Goal: Information Seeking & Learning: Learn about a topic

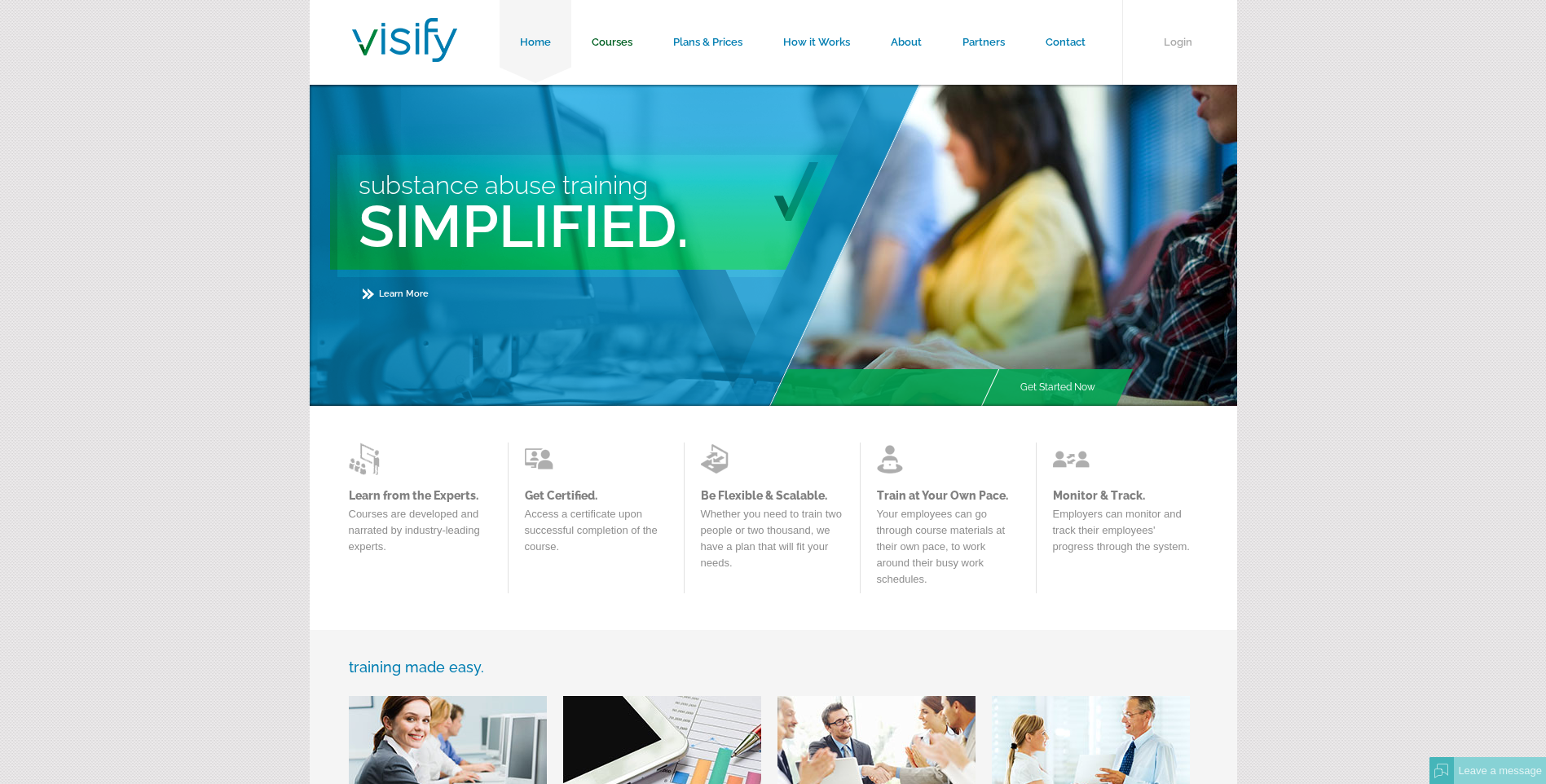
drag, startPoint x: 604, startPoint y: 41, endPoint x: 603, endPoint y: 58, distance: 17.0
click at [604, 41] on link "Courses" at bounding box center [612, 42] width 82 height 84
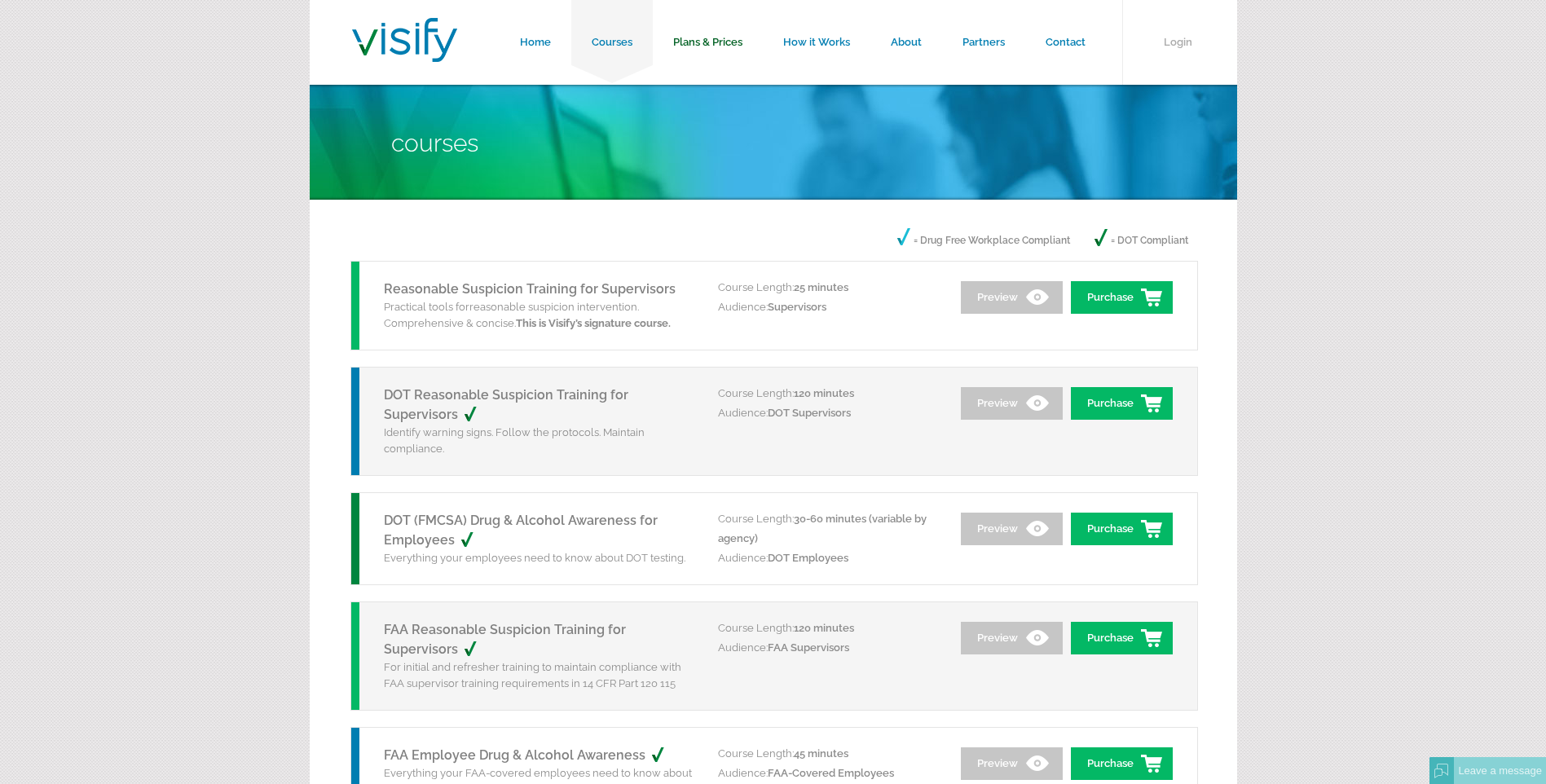
click at [705, 47] on link "Plans & Prices" at bounding box center [707, 42] width 110 height 84
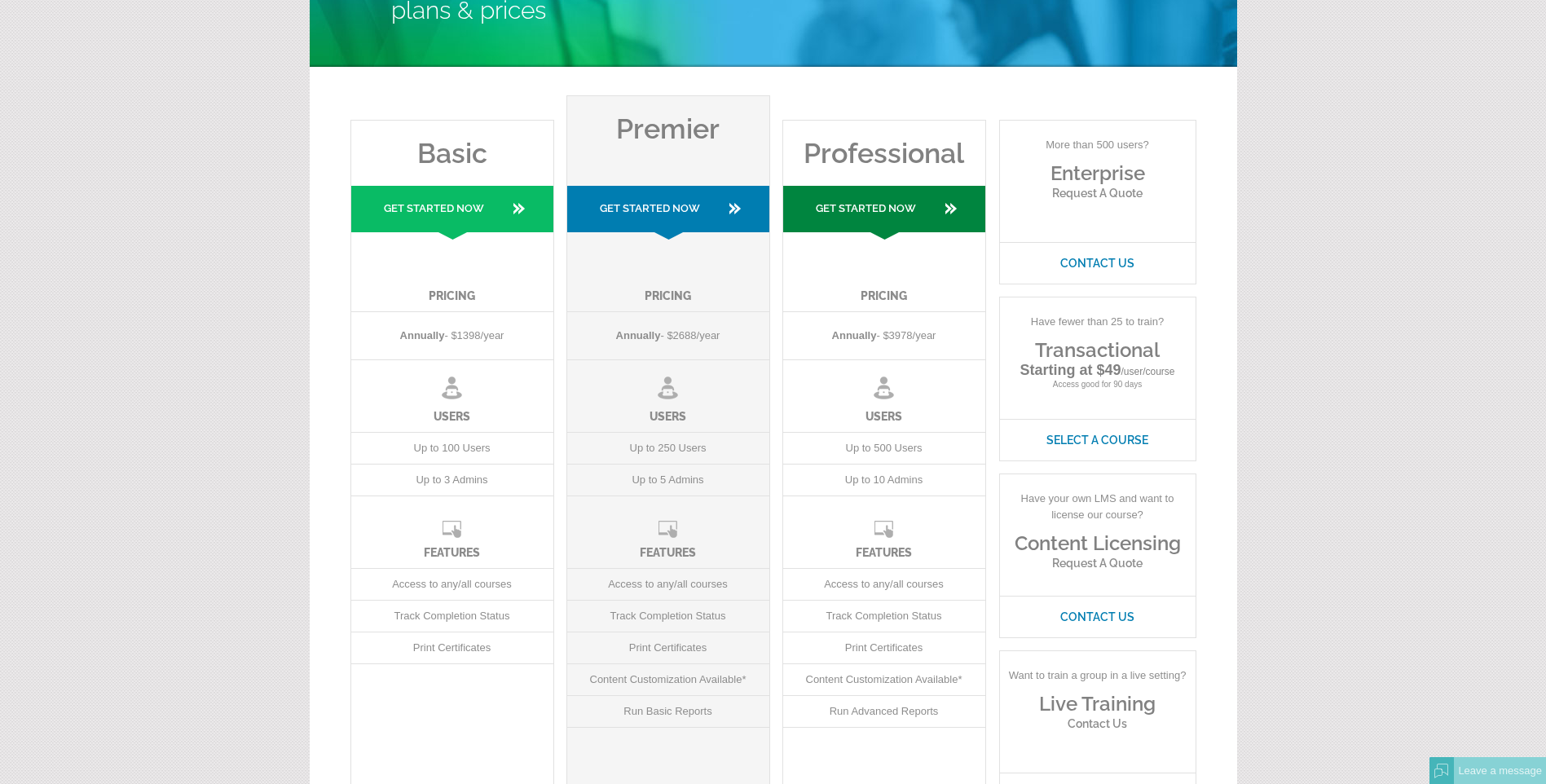
scroll to position [108, 0]
